Goal: Transaction & Acquisition: Subscribe to service/newsletter

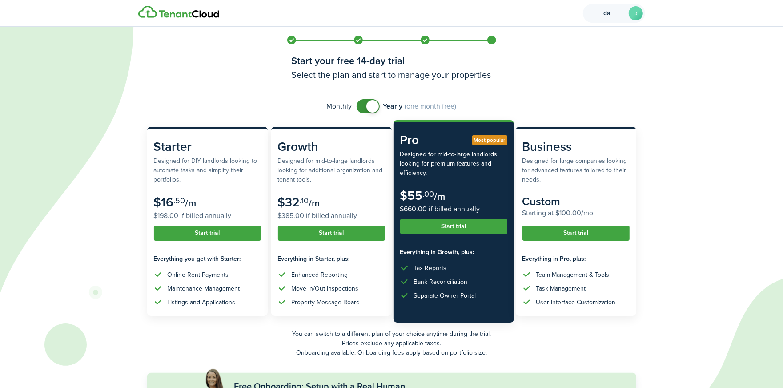
click at [635, 14] on avatar-text "D" at bounding box center [636, 13] width 14 height 14
click at [577, 54] on div "[EMAIL_ADDRESS][DOMAIN_NAME]" at bounding box center [591, 54] width 85 height 5
click at [472, 32] on div "Start your free 14-day trial Select the plan and start to manage your properties" at bounding box center [391, 63] width 213 height 72
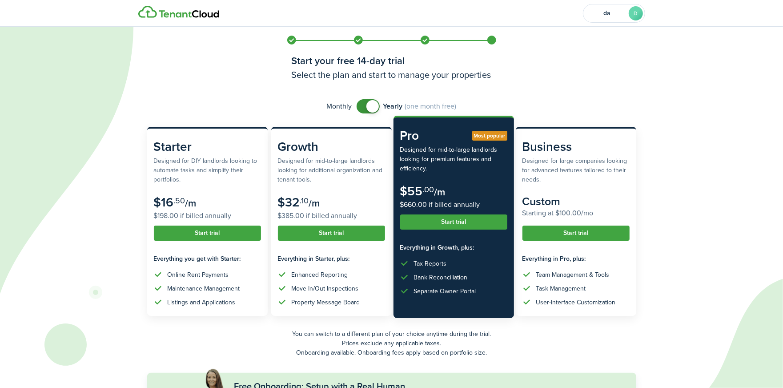
click at [435, 208] on subscription-pricing-card-price-annual "$660.00 if billed annually" at bounding box center [453, 204] width 107 height 11
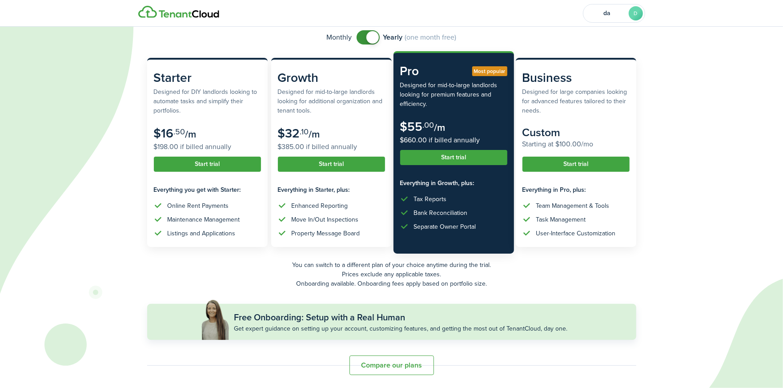
click at [400, 368] on button "Compare our plans" at bounding box center [391, 365] width 84 height 20
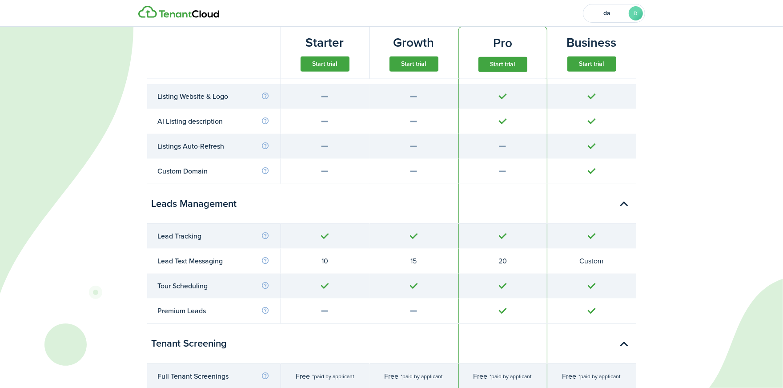
scroll to position [0, 0]
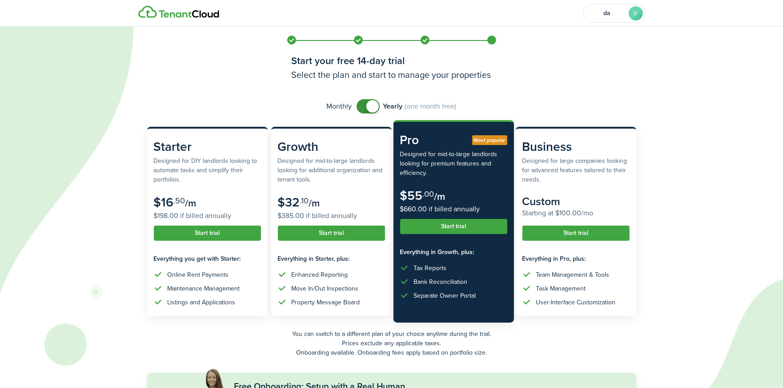
checkbox input "false"
click at [364, 103] on span at bounding box center [368, 106] width 9 height 14
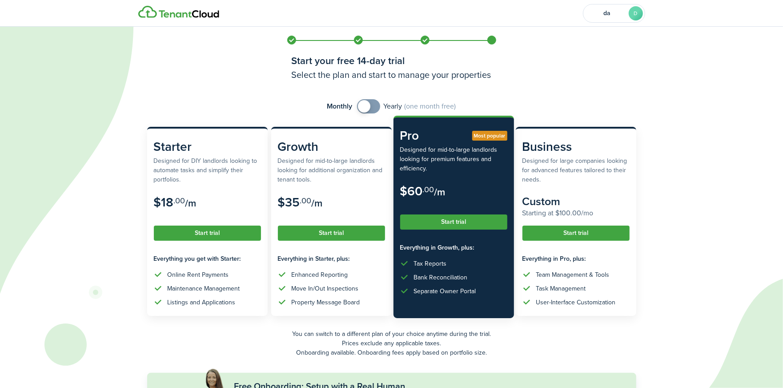
click at [459, 224] on button "Start trial" at bounding box center [453, 221] width 107 height 15
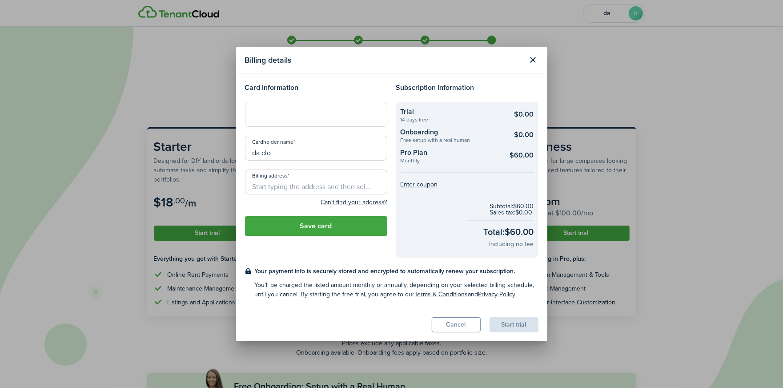
click at [292, 148] on input "da clo" at bounding box center [316, 148] width 142 height 25
click at [455, 325] on button "Cancel" at bounding box center [456, 324] width 49 height 15
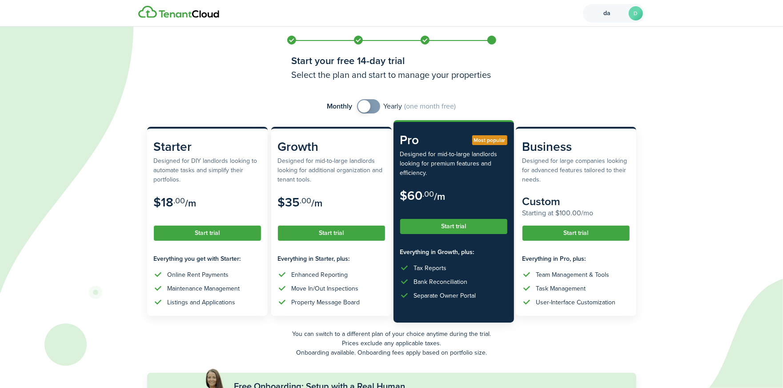
click at [640, 16] on avatar-text "D" at bounding box center [636, 13] width 14 height 14
click at [570, 72] on span "Log out" at bounding box center [560, 75] width 24 height 8
